Goal: Navigation & Orientation: Find specific page/section

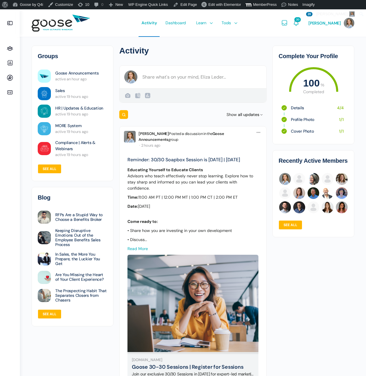
click at [10, 61] on icon at bounding box center [10, 63] width 14 height 7
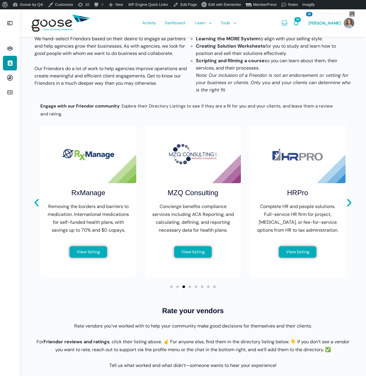
scroll to position [154, 0]
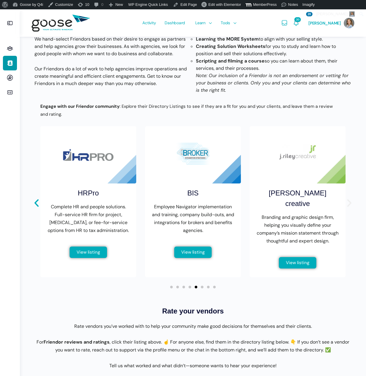
click at [350, 198] on icon "Next slide" at bounding box center [349, 203] width 10 height 10
click at [352, 198] on icon "Next slide" at bounding box center [349, 203] width 10 height 10
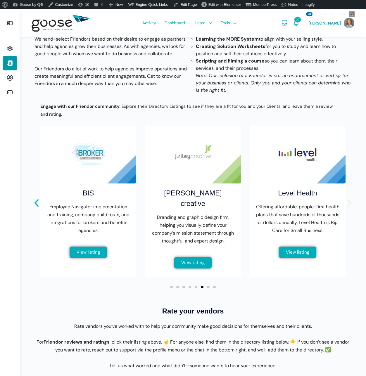
click at [351, 198] on icon "Next slide" at bounding box center [349, 203] width 10 height 10
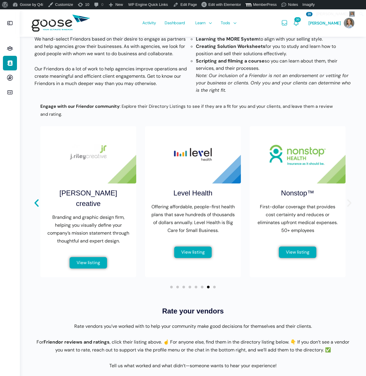
click at [351, 198] on icon "Next slide" at bounding box center [349, 203] width 10 height 10
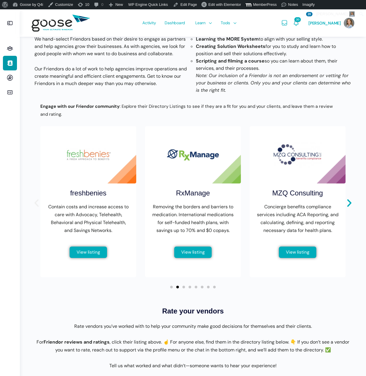
click at [34, 198] on icon "Previous slide" at bounding box center [37, 203] width 10 height 10
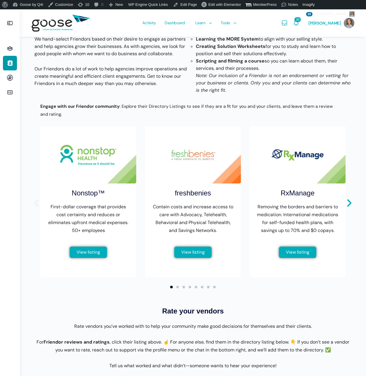
click at [34, 198] on icon "Previous slide" at bounding box center [37, 203] width 10 height 10
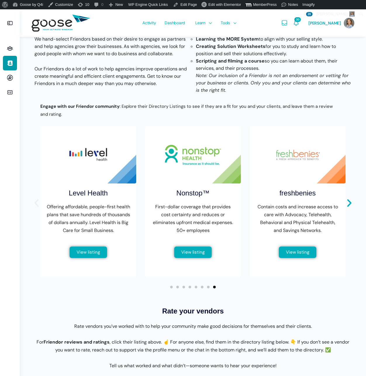
click at [34, 198] on icon "Previous slide" at bounding box center [37, 203] width 10 height 10
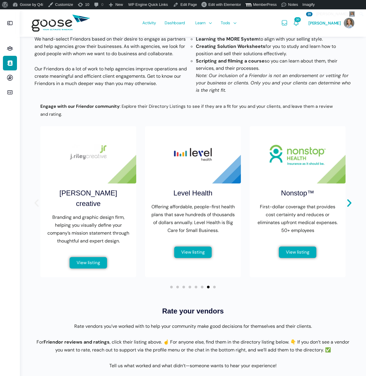
click at [34, 198] on icon "Previous slide" at bounding box center [37, 203] width 10 height 10
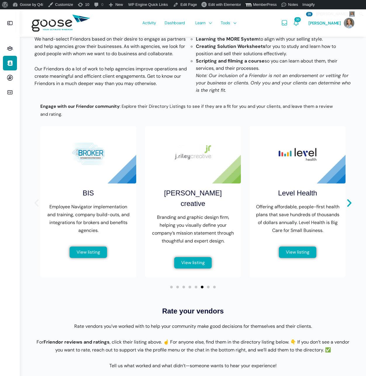
click at [34, 198] on icon "Previous slide" at bounding box center [37, 203] width 10 height 10
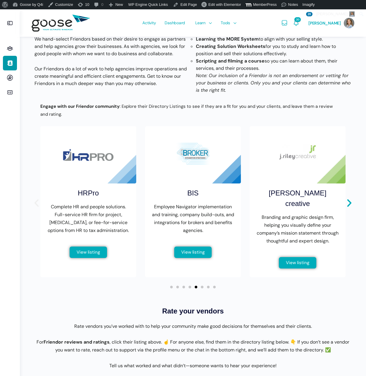
click at [34, 198] on icon "Previous slide" at bounding box center [37, 203] width 10 height 10
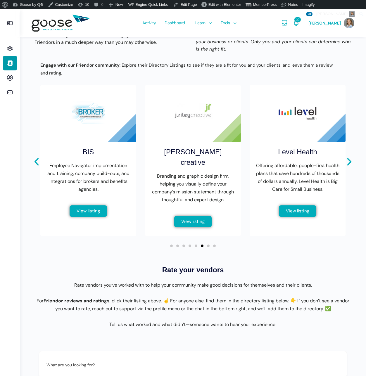
scroll to position [0, 0]
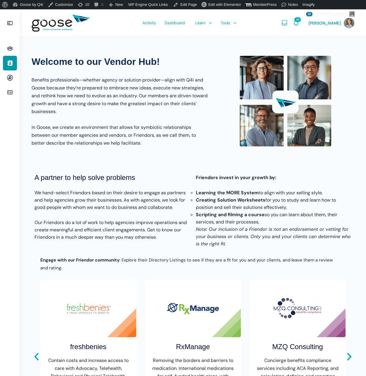
click at [299, 18] on link "20" at bounding box center [295, 22] width 7 height 27
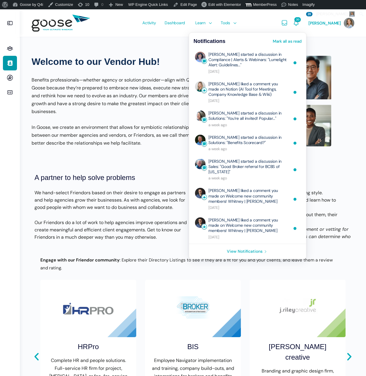
click at [299, 18] on link "20" at bounding box center [295, 22] width 7 height 27
